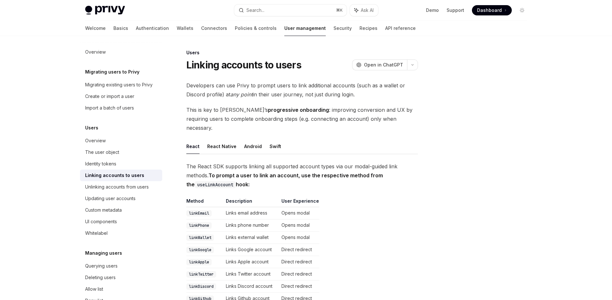
click at [264, 10] on div "Search..." at bounding box center [255, 10] width 18 height 8
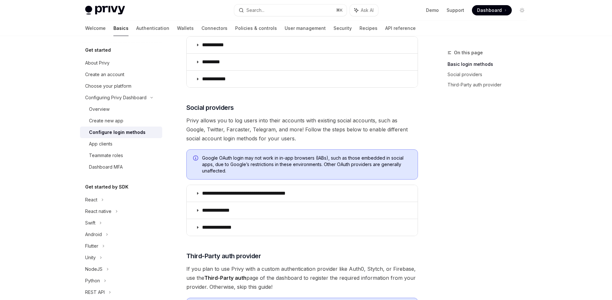
scroll to position [144, 0]
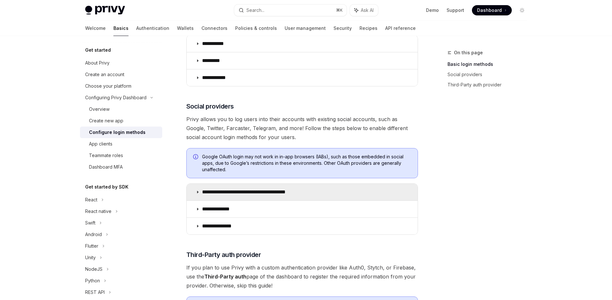
click at [284, 192] on p "**********" at bounding box center [255, 192] width 106 height 6
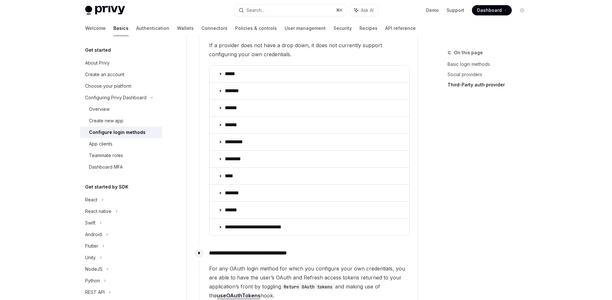
scroll to position [785, 0]
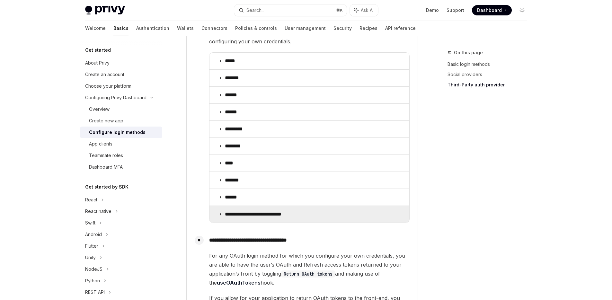
click at [271, 206] on summary "**********" at bounding box center [309, 214] width 200 height 17
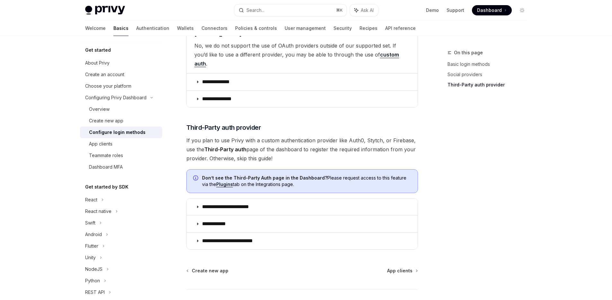
scroll to position [1634, 0]
click at [95, 198] on div "React" at bounding box center [91, 200] width 12 height 8
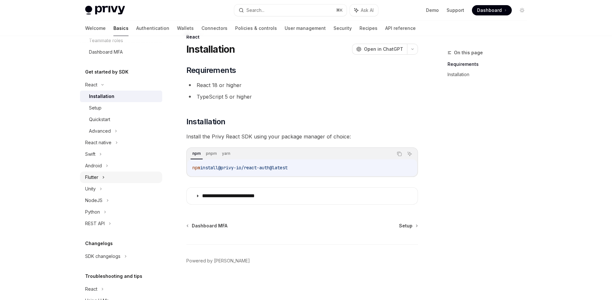
scroll to position [16, 0]
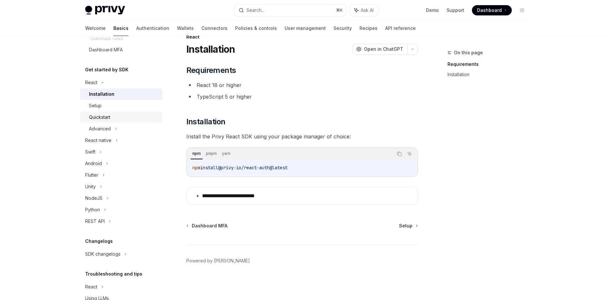
click at [121, 122] on link "Quickstart" at bounding box center [121, 117] width 82 height 12
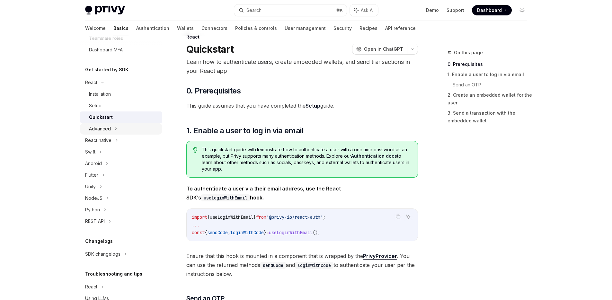
click at [116, 131] on icon at bounding box center [116, 129] width 3 height 8
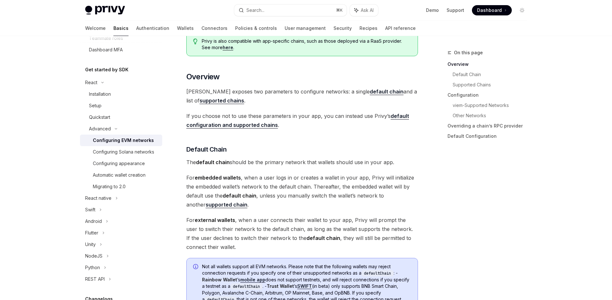
scroll to position [309, 0]
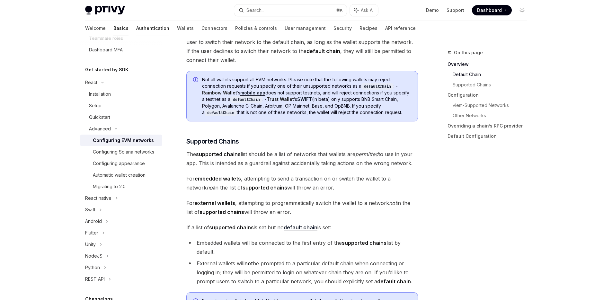
click at [136, 26] on link "Authentication" at bounding box center [152, 28] width 33 height 15
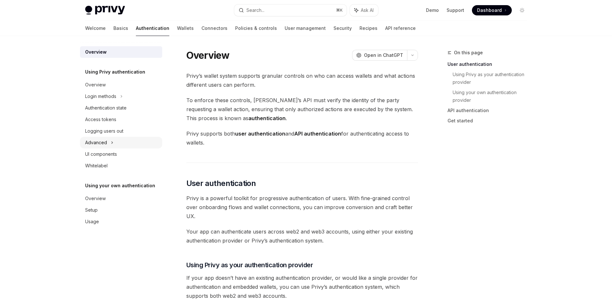
click at [107, 137] on div "Advanced" at bounding box center [121, 143] width 82 height 12
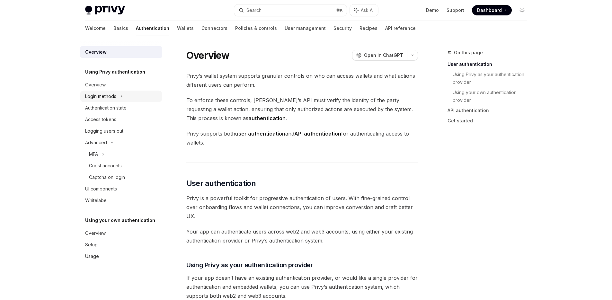
click at [119, 100] on div "Login methods" at bounding box center [121, 97] width 82 height 12
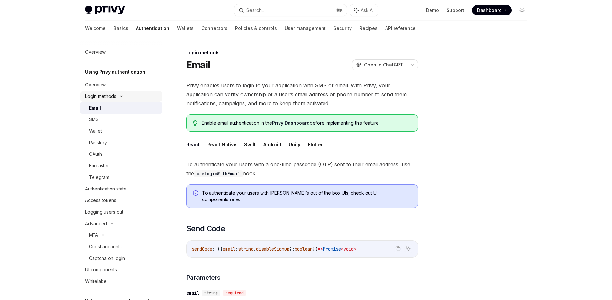
click at [119, 100] on div "Login methods" at bounding box center [121, 97] width 82 height 12
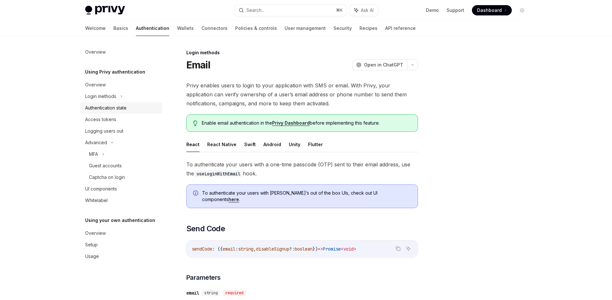
click at [118, 109] on div "Authentication state" at bounding box center [105, 108] width 41 height 8
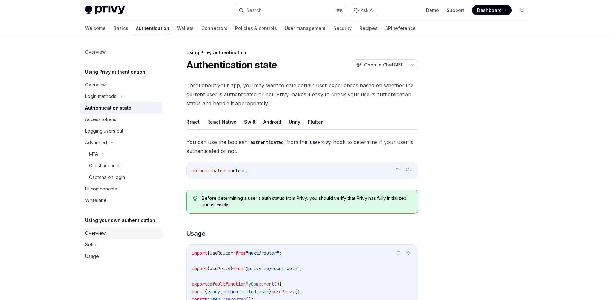
click at [91, 238] on link "Overview" at bounding box center [121, 233] width 82 height 12
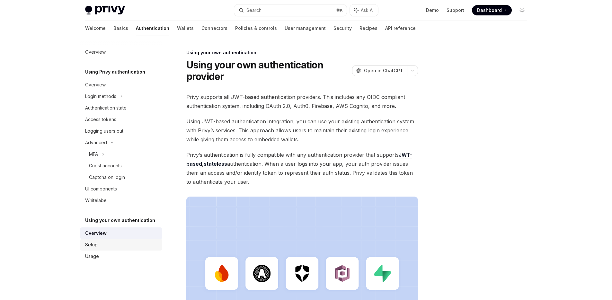
click at [92, 242] on div "Setup" at bounding box center [91, 245] width 13 height 8
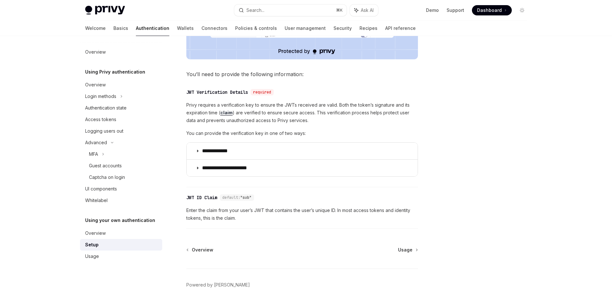
scroll to position [301, 0]
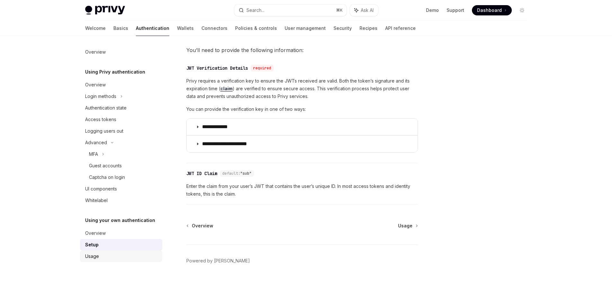
click at [110, 253] on div "Usage" at bounding box center [121, 256] width 73 height 8
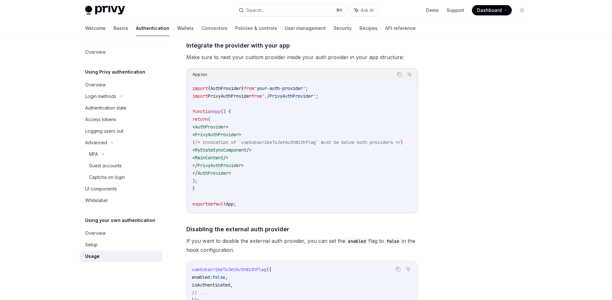
scroll to position [491, 0]
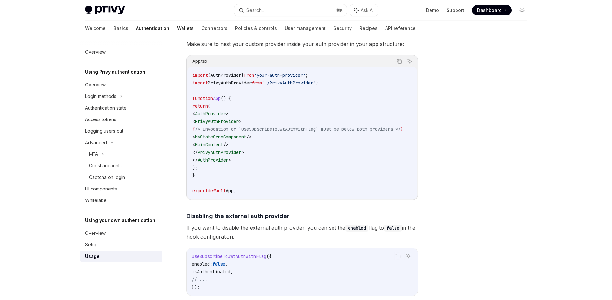
click at [177, 27] on link "Wallets" at bounding box center [185, 28] width 17 height 15
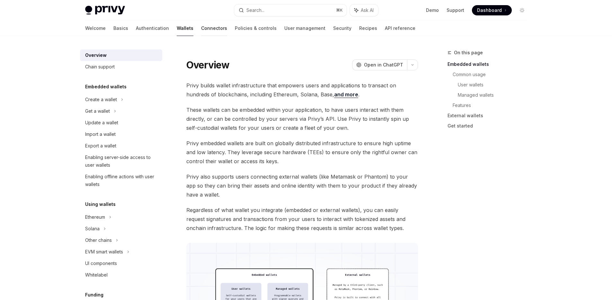
click at [201, 29] on link "Connectors" at bounding box center [214, 28] width 26 height 15
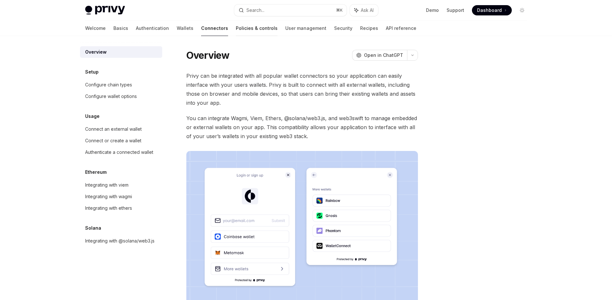
click at [236, 31] on link "Policies & controls" at bounding box center [257, 28] width 42 height 15
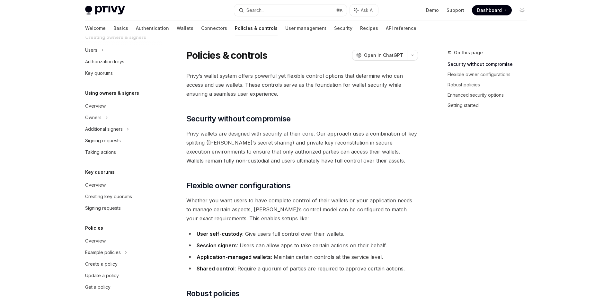
scroll to position [152, 0]
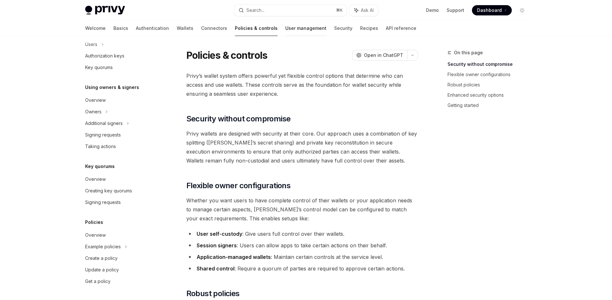
click at [285, 30] on link "User management" at bounding box center [305, 28] width 41 height 15
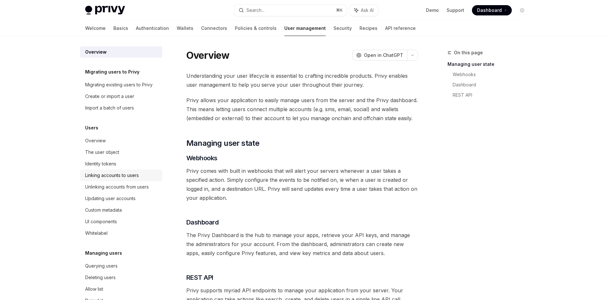
click at [128, 174] on div "Linking accounts to users" at bounding box center [112, 175] width 54 height 8
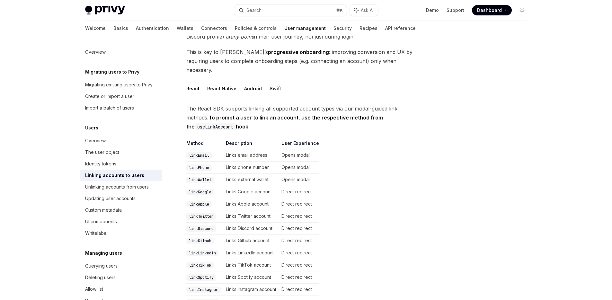
scroll to position [66, 0]
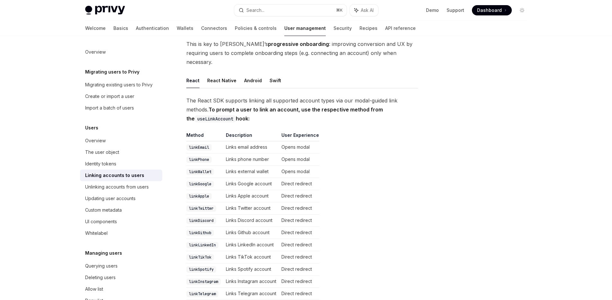
click at [257, 202] on td "Links Twitter account" at bounding box center [251, 208] width 56 height 12
drag, startPoint x: 309, startPoint y: 200, endPoint x: 301, endPoint y: 200, distance: 7.4
click at [308, 202] on td "Direct redirect" at bounding box center [299, 208] width 40 height 12
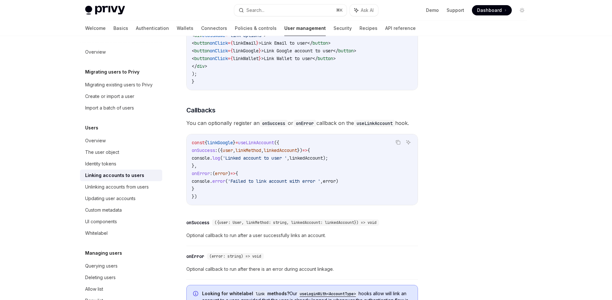
scroll to position [626, 0]
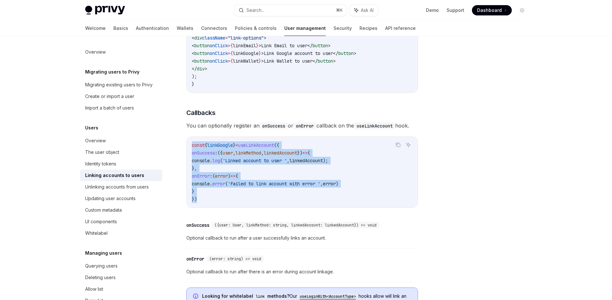
drag, startPoint x: 206, startPoint y: 201, endPoint x: 189, endPoint y: 145, distance: 59.0
click at [188, 145] on div "const { linkGoogle } = useLinkAccount ({ onSuccess : ({ user , linkMethod , lin…" at bounding box center [302, 172] width 231 height 71
copy code "const { linkGoogle } = useLinkAccount ({ onSuccess : ({ user , linkMethod , lin…"
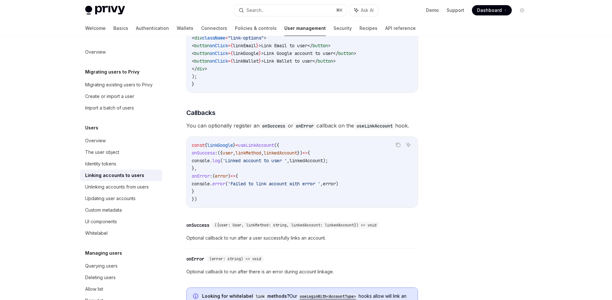
click at [445, 108] on div at bounding box center [483, 174] width 98 height 251
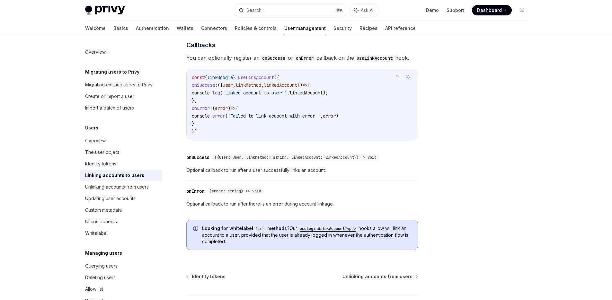
scroll to position [744, 0]
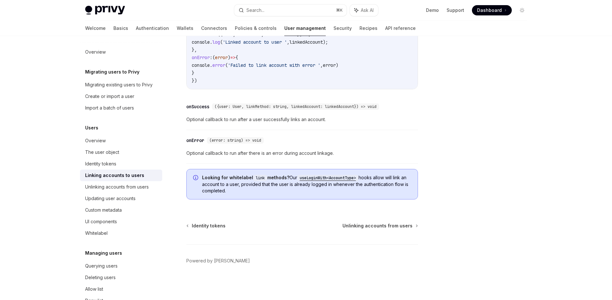
click at [335, 177] on code "useLoginWith<AccountType>" at bounding box center [327, 178] width 61 height 6
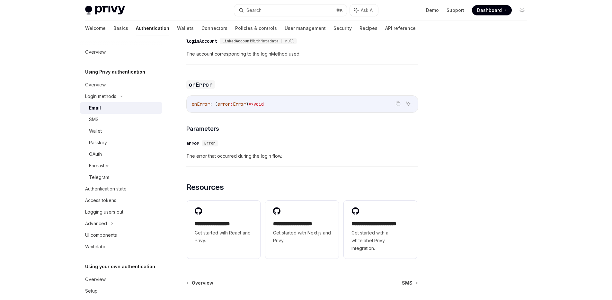
scroll to position [1272, 0]
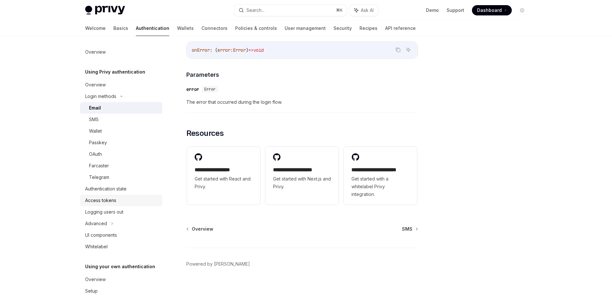
click at [126, 199] on div "Access tokens" at bounding box center [121, 201] width 73 height 8
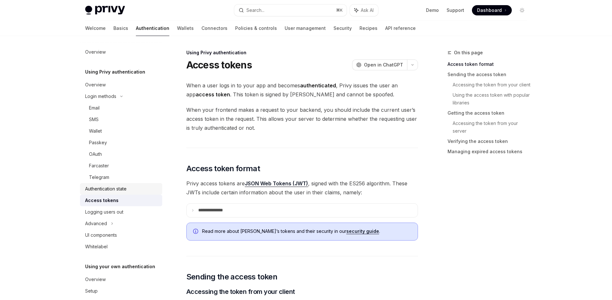
click at [126, 190] on div "Authentication state" at bounding box center [105, 189] width 41 height 8
type textarea "*"
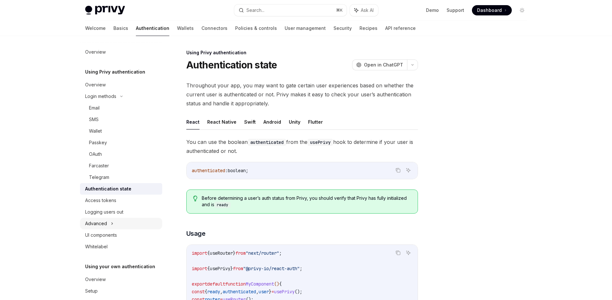
click at [109, 229] on div "Advanced" at bounding box center [121, 224] width 82 height 12
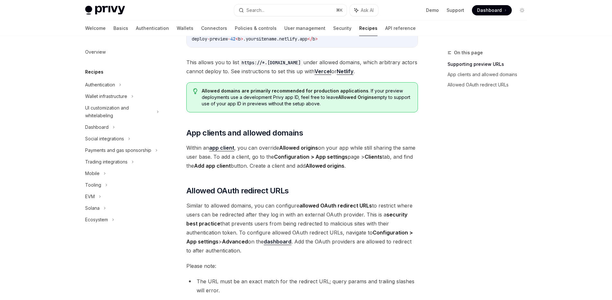
scroll to position [736, 0]
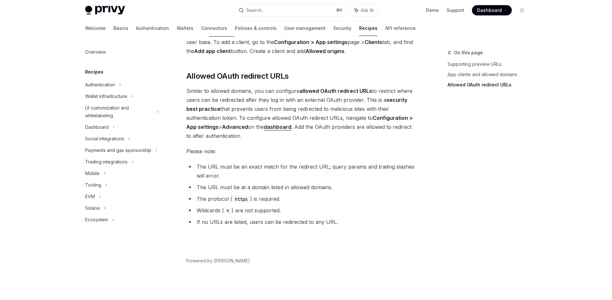
click at [284, 126] on link "dashboard" at bounding box center [278, 127] width 28 height 7
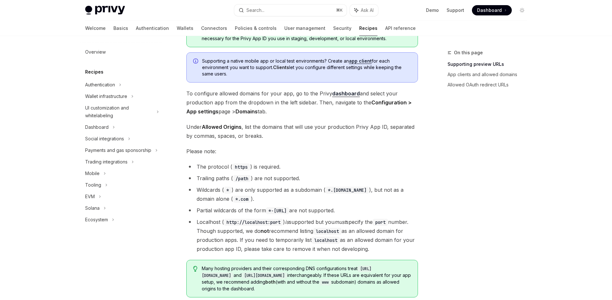
scroll to position [0, 0]
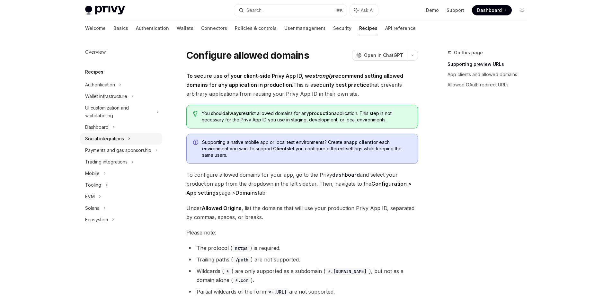
click at [123, 138] on div "Social integrations" at bounding box center [104, 139] width 39 height 8
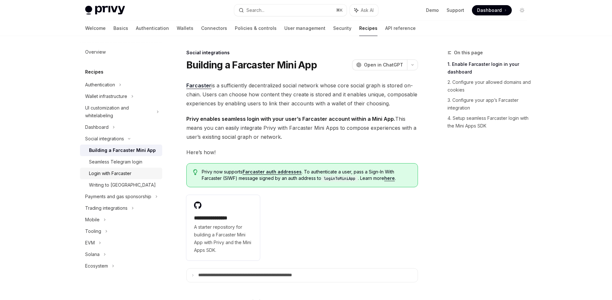
click at [137, 171] on div "Login with Farcaster" at bounding box center [123, 174] width 69 height 8
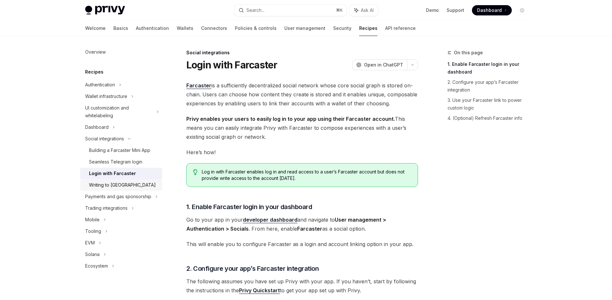
click at [132, 184] on div "Writing to Farcaster" at bounding box center [123, 185] width 69 height 8
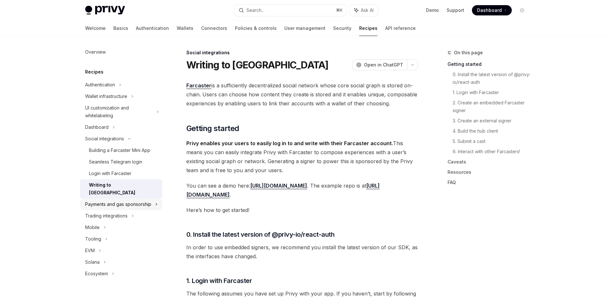
click at [134, 200] on div "Payments and gas sponsorship" at bounding box center [118, 204] width 66 height 8
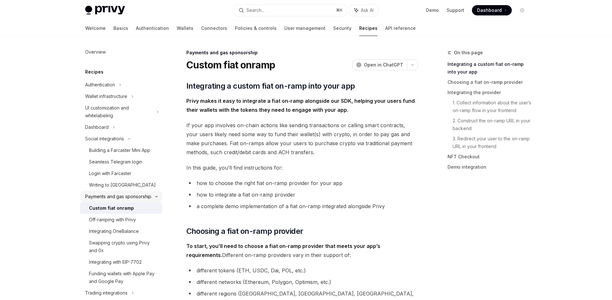
click at [153, 198] on icon at bounding box center [157, 196] width 8 height 3
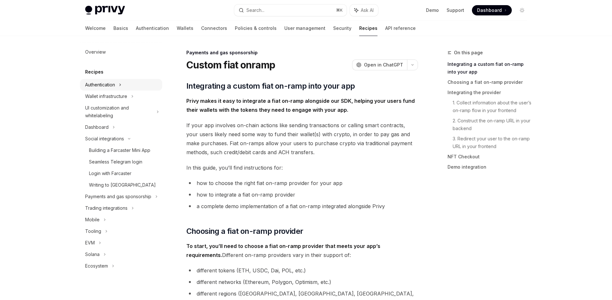
click at [125, 86] on div "Authentication" at bounding box center [121, 85] width 82 height 12
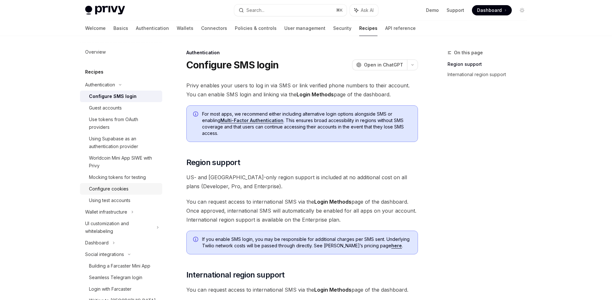
click at [136, 189] on div "Configure cookies" at bounding box center [123, 189] width 69 height 8
type textarea "*"
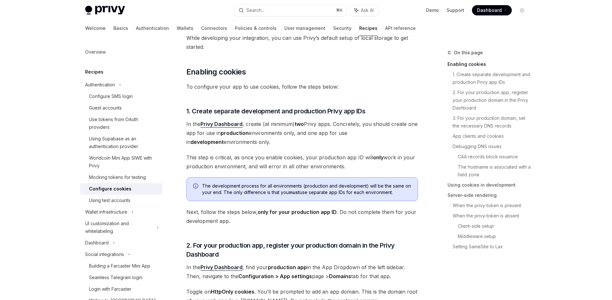
scroll to position [116, 0]
